Goal: Navigation & Orientation: Go to known website

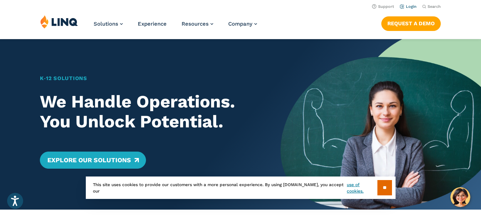
click at [409, 6] on link "Login" at bounding box center [408, 6] width 17 height 5
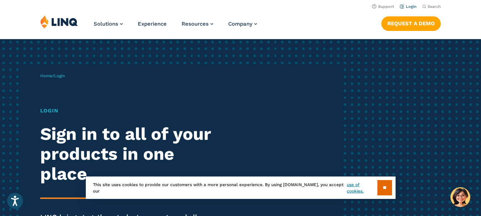
click at [410, 6] on link "Login" at bounding box center [408, 6] width 17 height 5
click at [391, 189] on input "**" at bounding box center [384, 187] width 15 height 15
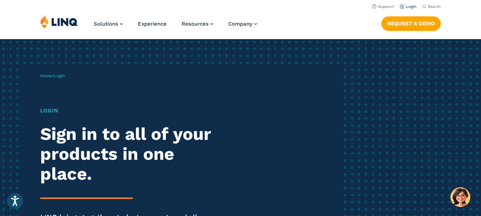
click at [407, 7] on link "Login" at bounding box center [408, 6] width 17 height 5
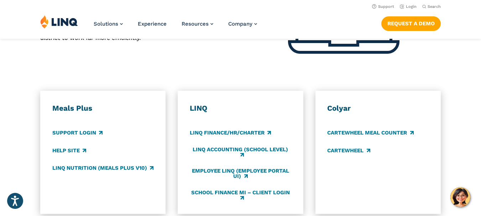
scroll to position [285, 0]
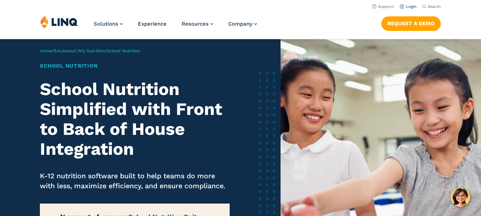
click at [408, 5] on link "Login" at bounding box center [408, 6] width 17 height 5
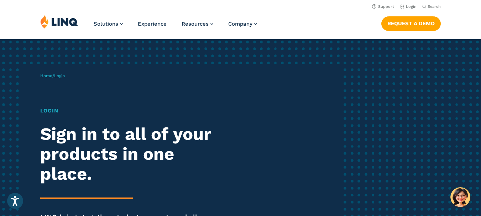
click at [45, 113] on h1 "Login" at bounding box center [132, 111] width 185 height 8
click at [50, 111] on h1 "Login" at bounding box center [132, 111] width 185 height 8
click at [53, 110] on h1 "Login" at bounding box center [132, 111] width 185 height 8
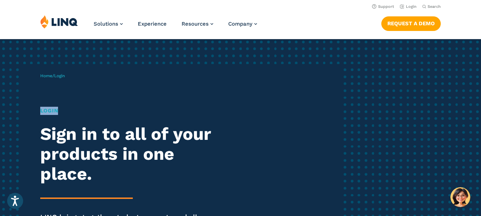
click at [53, 110] on h1 "Login" at bounding box center [132, 111] width 185 height 8
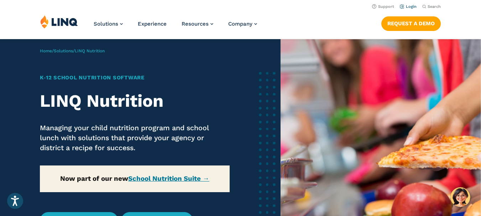
click at [411, 7] on link "Login" at bounding box center [408, 6] width 17 height 5
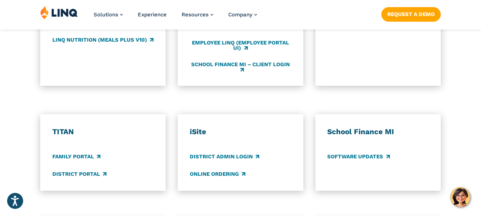
scroll to position [534, 0]
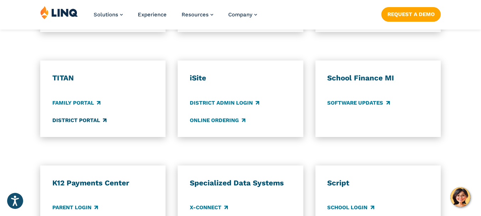
click at [86, 120] on link "District Portal" at bounding box center [79, 120] width 54 height 8
